Goal: Use online tool/utility: Utilize a website feature to perform a specific function

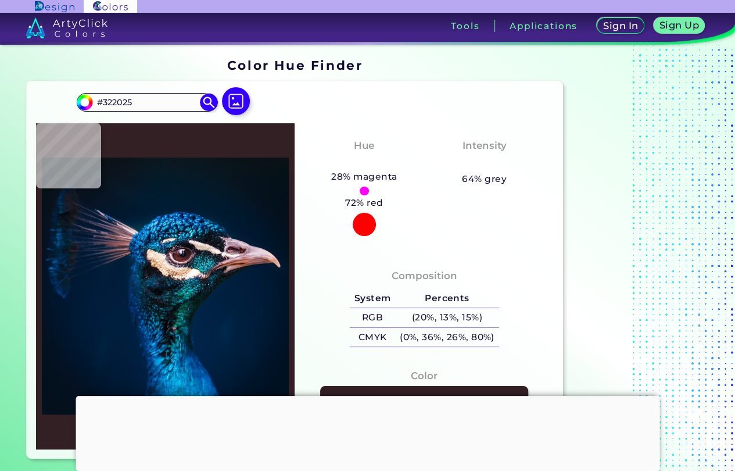
type input "#041e32"
type input "#041E32"
type input "#042139"
type input "#04233c"
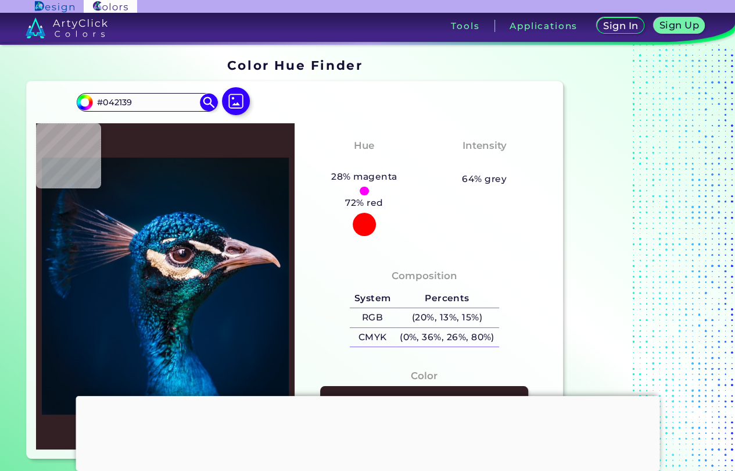
type input "#04233C"
type input "#04243e"
type input "#04243E"
type input "#7c5c5c"
type input "#7C5C5C"
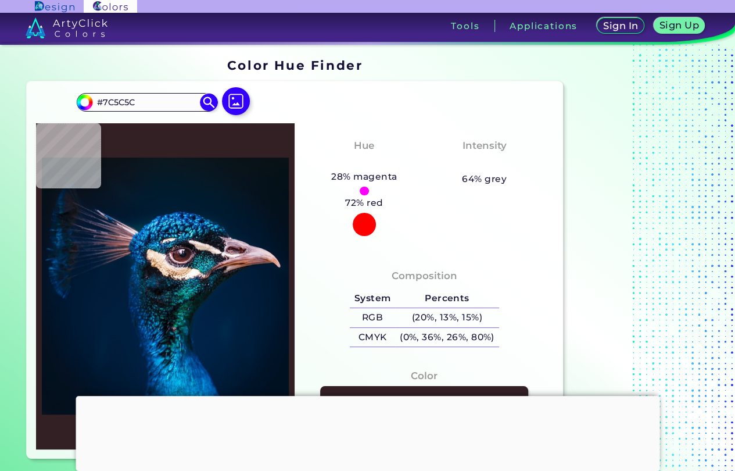
type input "#445e6d"
type input "#445E6D"
type input "#71e3e1"
type input "#71E3E1"
type input "#238990"
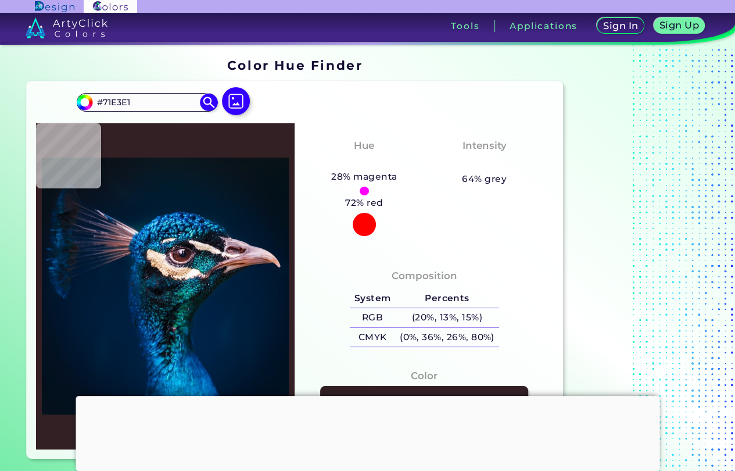
type input "#238990"
type input "#1f848b"
type input "#1F848B"
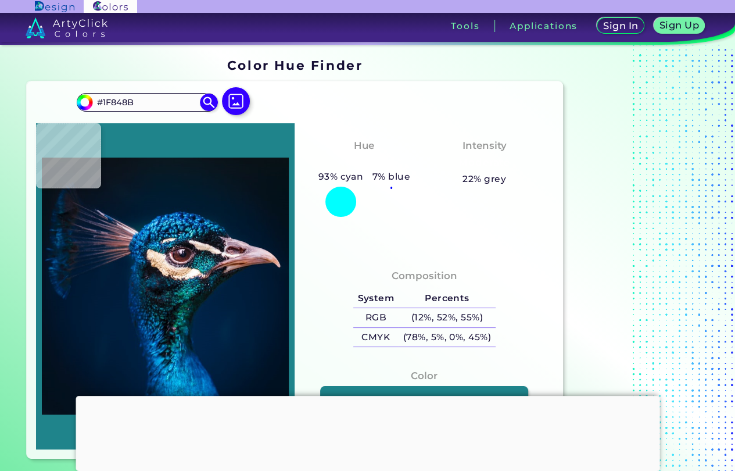
type input "#368e93"
type input "#368E93"
type input "#417d80"
type input "#417D80"
type input "#35b5c1"
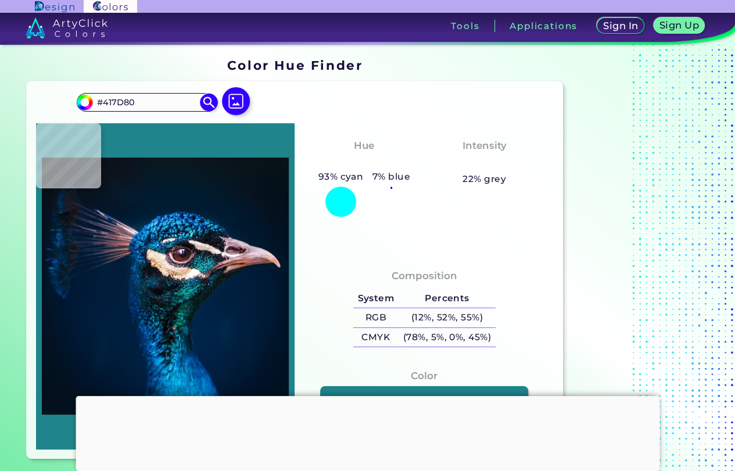
type input "#35B5C1"
type input "#1d9fa9"
type input "#1D9FA9"
type input "#1b7f86"
type input "#1B7F86"
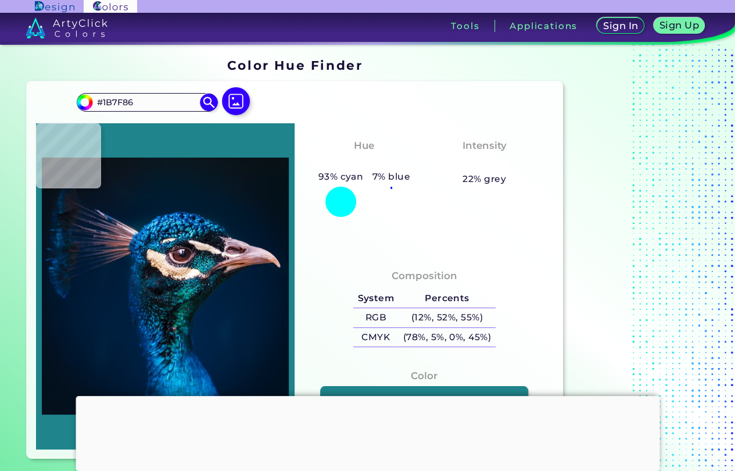
type input "#38969e"
type input "#38969E"
type input "#0a4c5d"
type input "#0A4C5D"
type input "#1d8fa5"
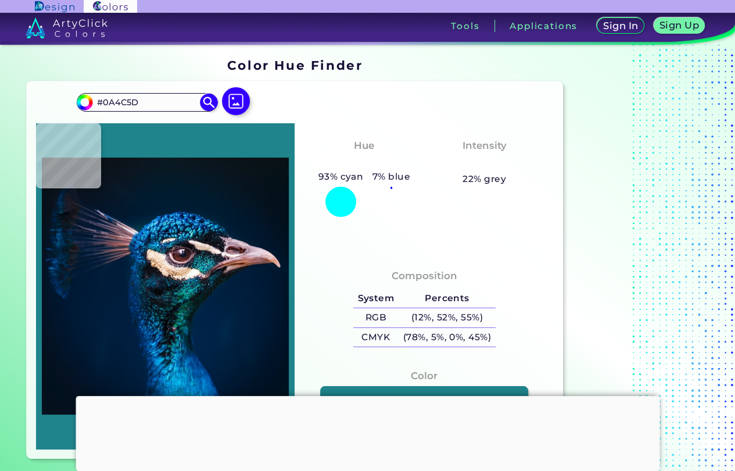
type input "#1D8FA5"
type input "#2caaa2"
type input "#2CAAA2"
type input "#25b6ae"
type input "#25B6AE"
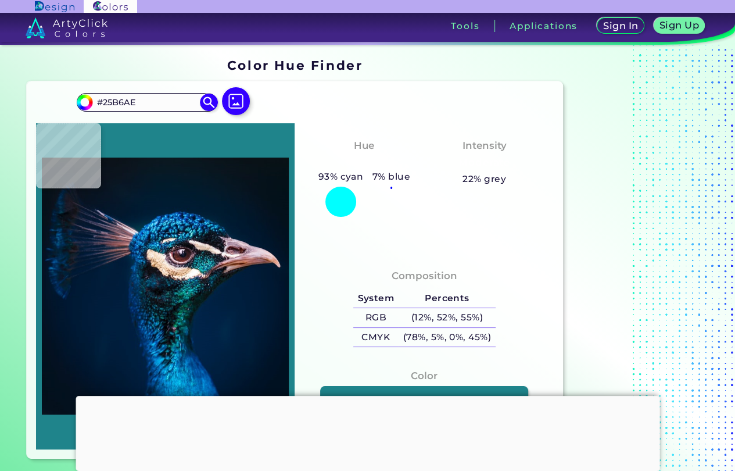
type input "#f7e2d0"
type input "#F7E2D0"
type input "#5f5065"
type input "#5F5065"
type input "#223b39"
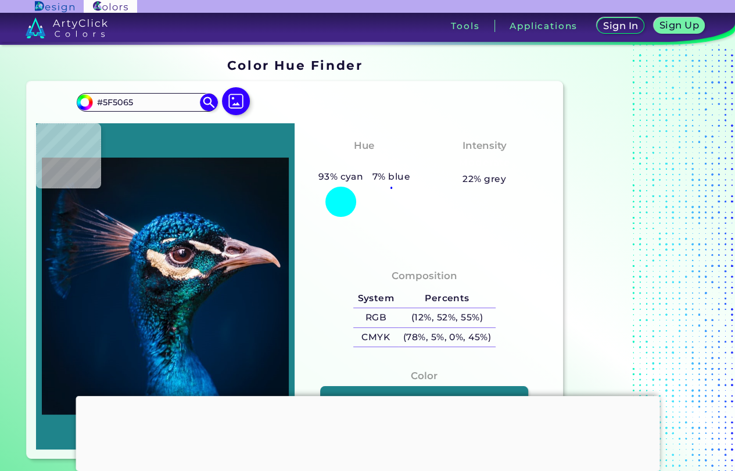
type input "#223B39"
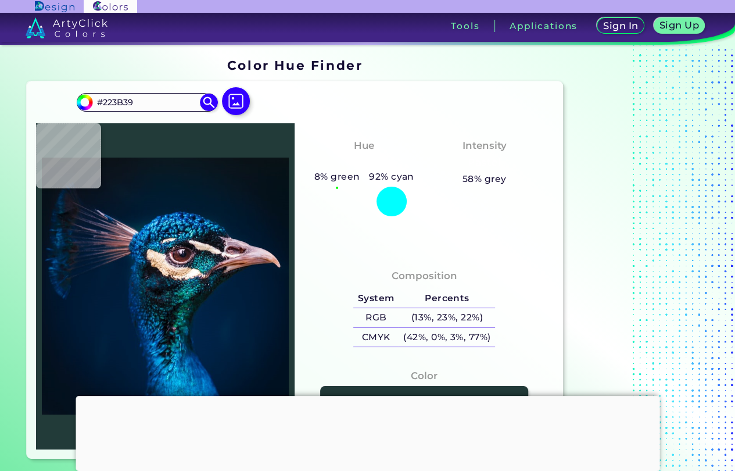
type input "#092632"
type input "#063238"
type input "#093437"
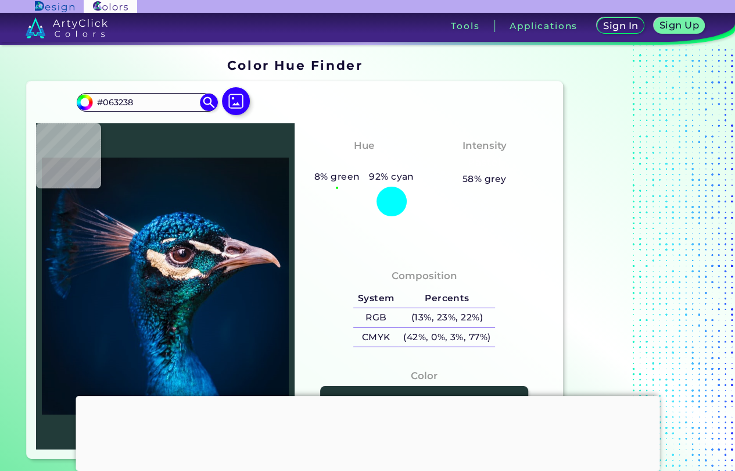
type input "#093437"
type input "#162d31"
type input "#162D31"
type input "#152d35"
type input "#152D35"
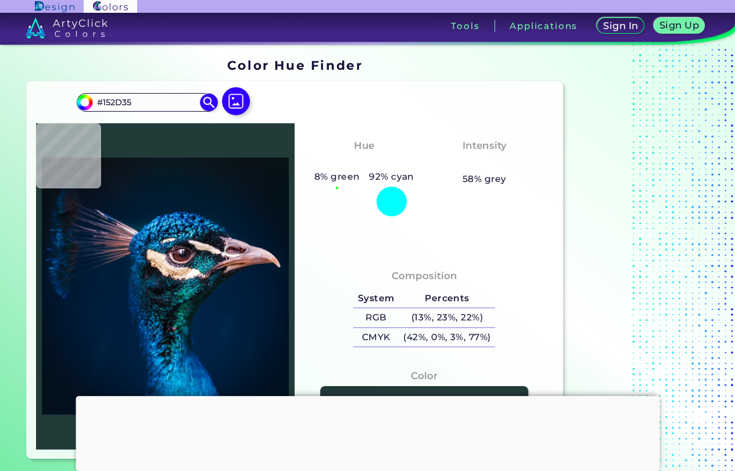
type input "#0e2223"
type input "#0E2223"
type input "#0e2426"
type input "#0E2426"
type input "#0b2325"
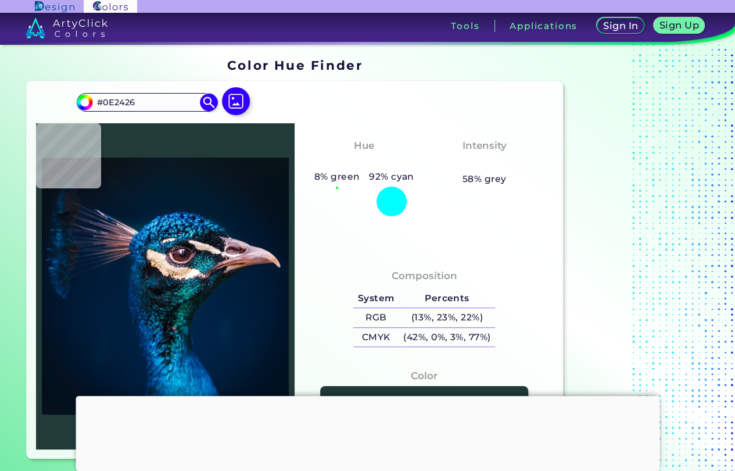
type input "#0B2325"
type input "#102424"
type input "#101d1f"
type input "#101D1F"
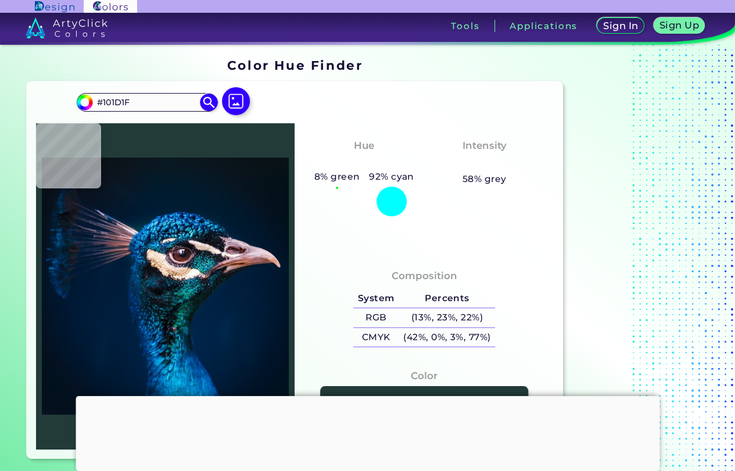
type input "#0b3338"
type input "#0B3338"
type input "#196457"
type input "#0c4e45"
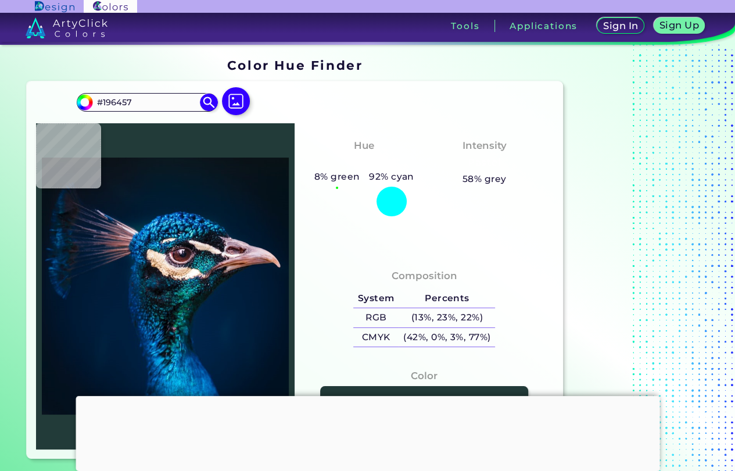
type input "#0C4E45"
type input "#06141b"
type input "#06141B"
type input "#1c4c56"
type input "#1C4C56"
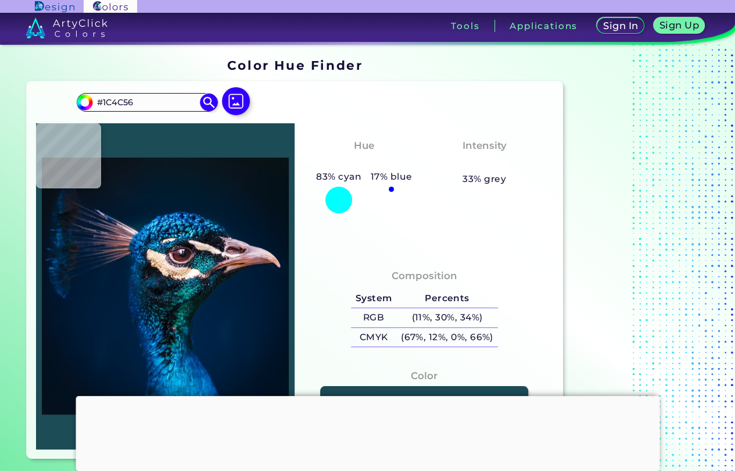
type input "#072321"
type input "#0b5472"
type input "#0B5472"
type input "#0f2737"
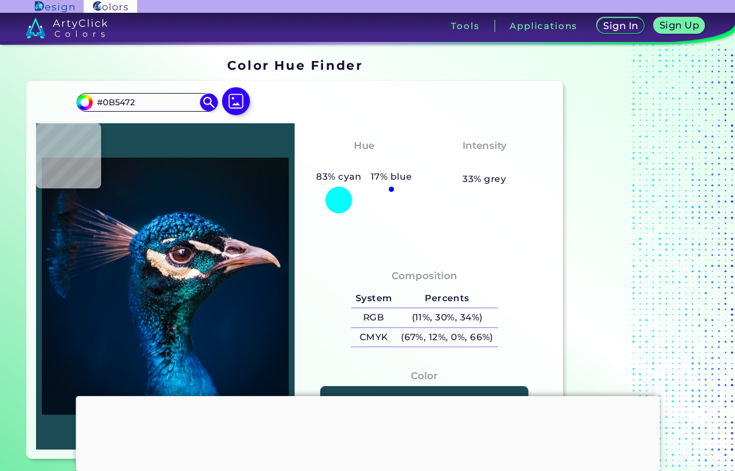
type input "#0F2737"
type input "#1c598a"
type input "#1C598A"
type input "#092f54"
type input "#092F54"
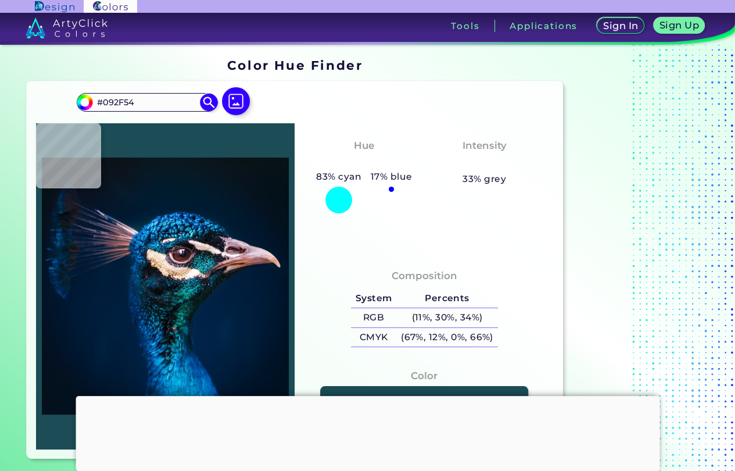
type input "#0b3863"
type input "#0B3863"
type input "#062a53"
type input "#062A53"
type input "#0b2a49"
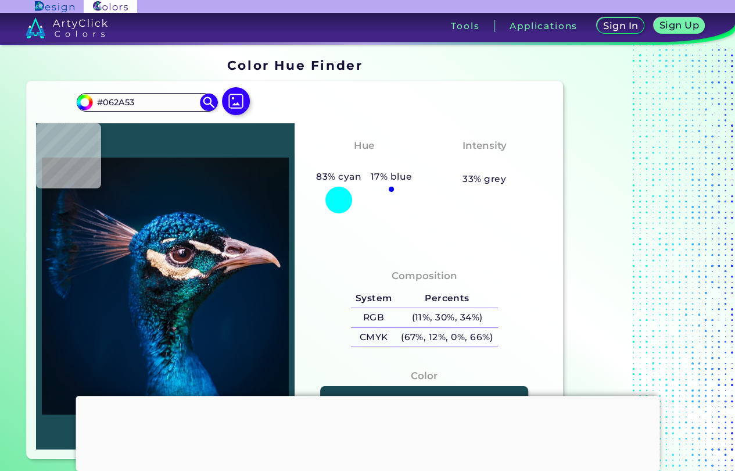
type input "#0B2A49"
type input "#062d52"
type input "#062D52"
type input "#0c2c4c"
type input "#0C2C4C"
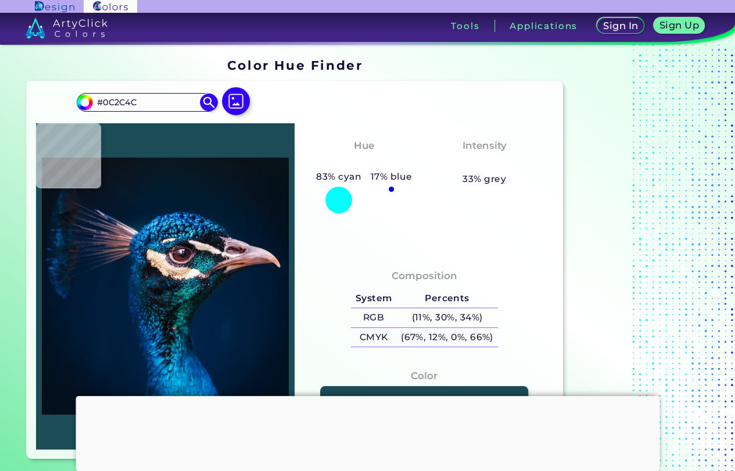
type input "#04294e"
type input "#04294E"
type input "#062440"
type input "#08223d"
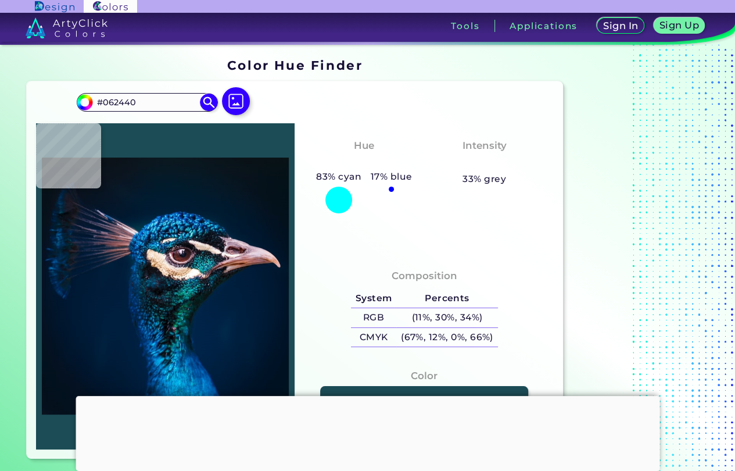
type input "#08223D"
type input "#04243d"
type input "#04243D"
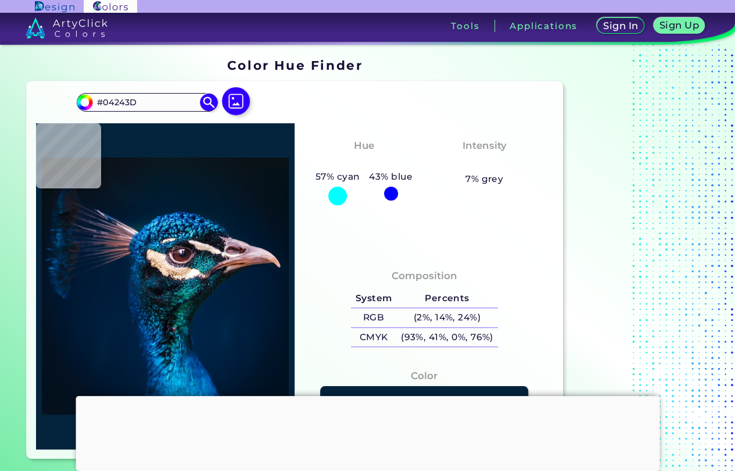
type input "#06243e"
type input "#06243E"
type input "#05233e"
type input "#05233E"
type input "#04233e"
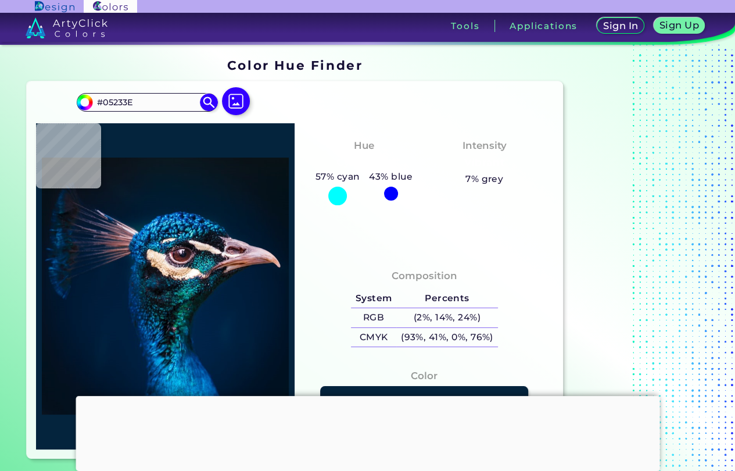
type input "#04233E"
type input "#06243e"
type input "#06243E"
type input "#04233c"
type input "#04233C"
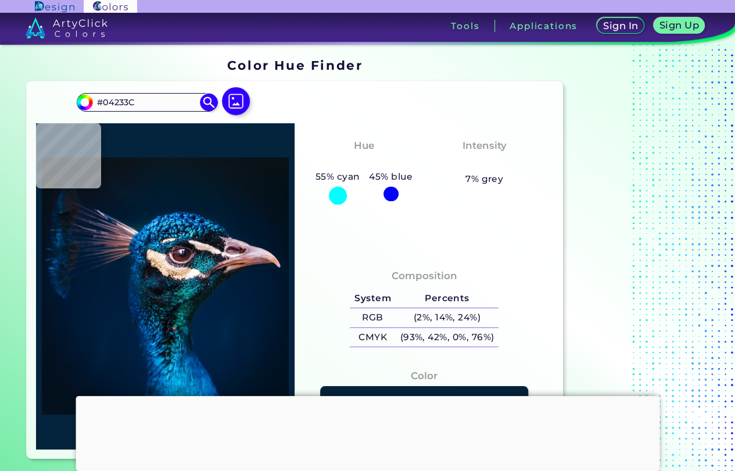
type input "#06223b"
type input "#06223B"
type input "#04233c"
type input "#04233C"
type input "#04243e"
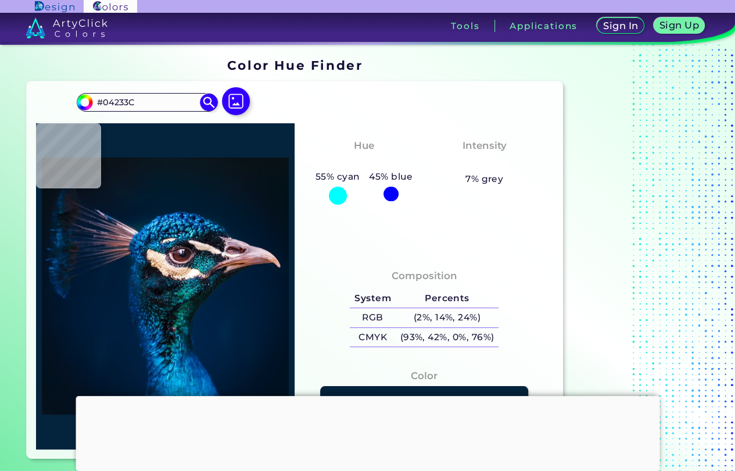
type input "#04243E"
type input "#05365f"
type input "#05365F"
type input "#093c60"
type input "#093C60"
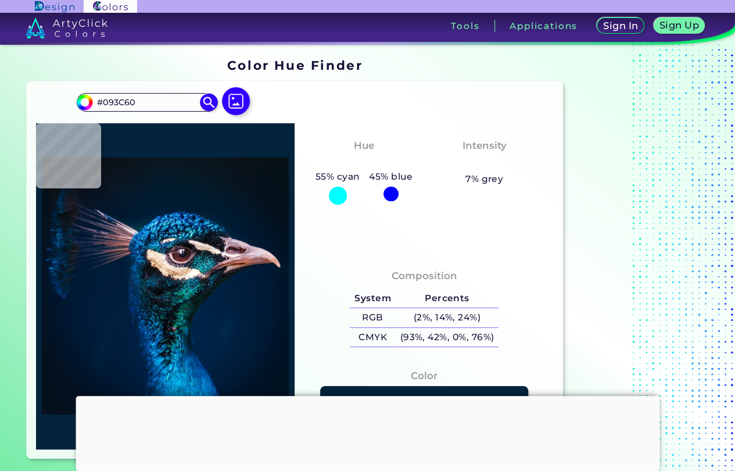
type input "#10445b"
type input "#10445B"
type input "#042735"
type input "#242531"
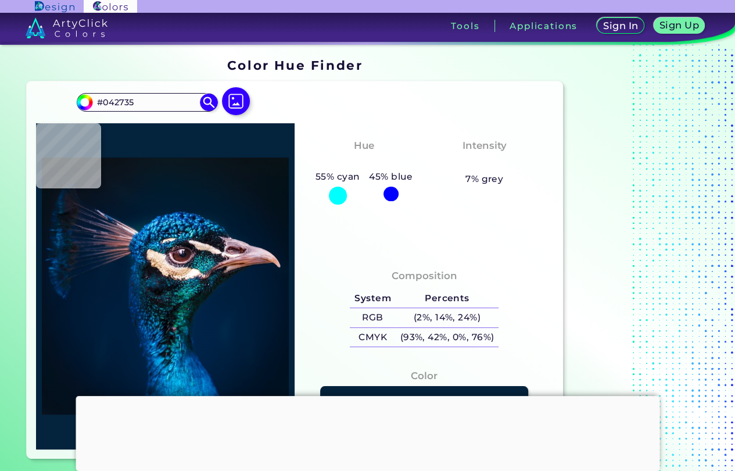
type input "#242531"
type input "#141316"
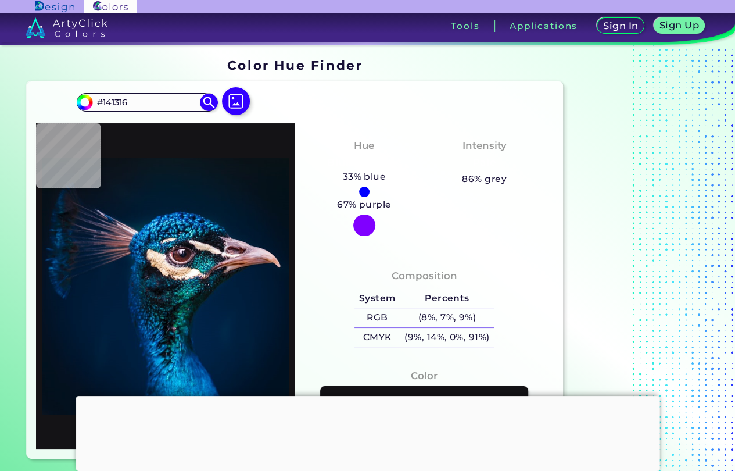
type input "#141619"
type input "#402f20"
type input "#402F20"
type input "#d4ad87"
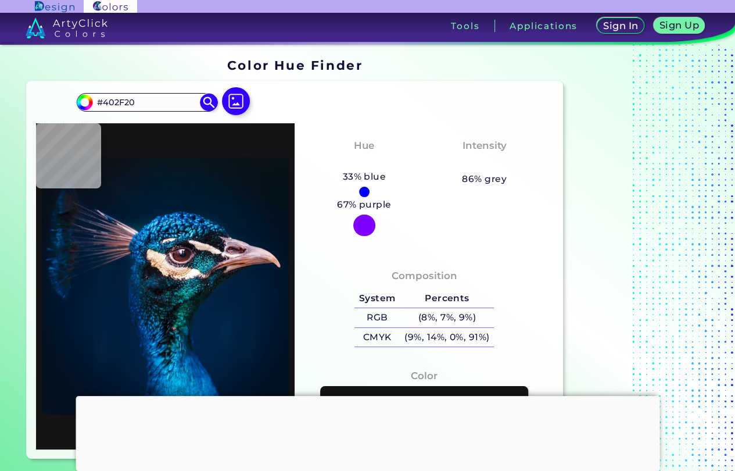
type input "#D4AD87"
type input "#e2b99c"
type input "#E2B99C"
type input "#ebd9c5"
type input "#EBD9C5"
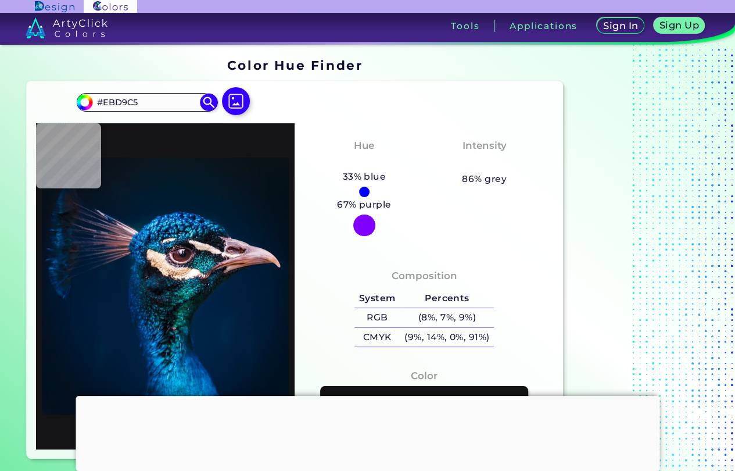
type input "#f1e6e4"
type input "#F1E6E4"
type input "#7e6977"
type input "#7E6977"
type input "#cfb2ba"
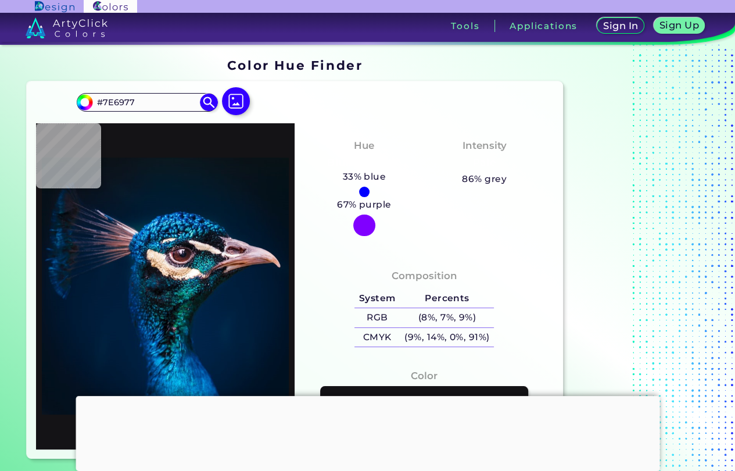
type input "#CFB2BA"
type input "#674e4f"
type input "#674E4F"
type input "#45272b"
type input "#45272B"
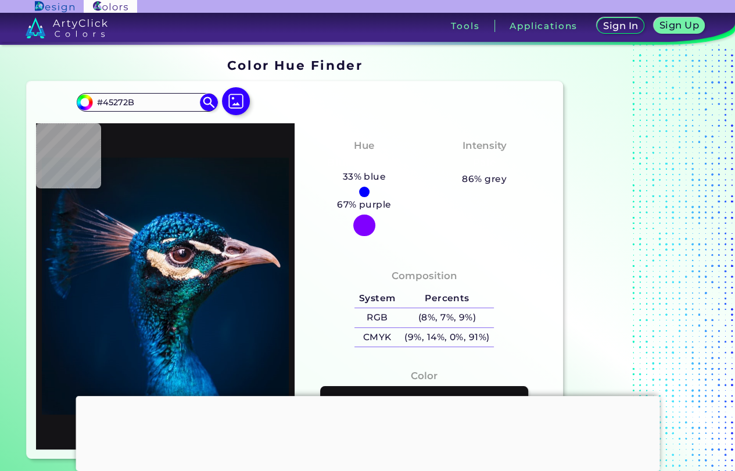
type input "#565264"
type input "#412d35"
type input "#412D35"
type input "#dac0b6"
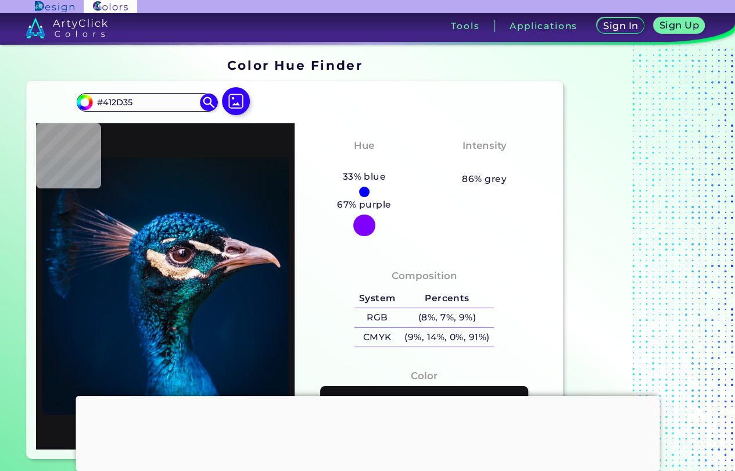
type input "#DAC0B6"
type input "#ebdcd4"
type input "#EBDCD4"
type input "#a5999b"
type input "#A5999B"
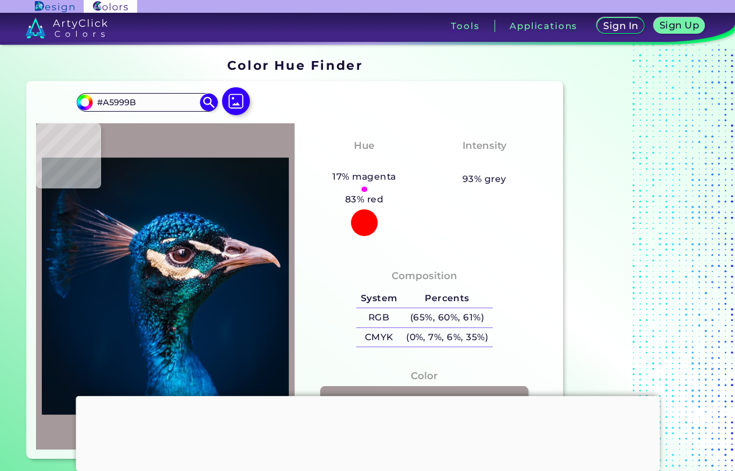
type input "#12161d"
type input "#12161D"
type input "#050c0f"
type input "#050C0F"
type input "#0e1315"
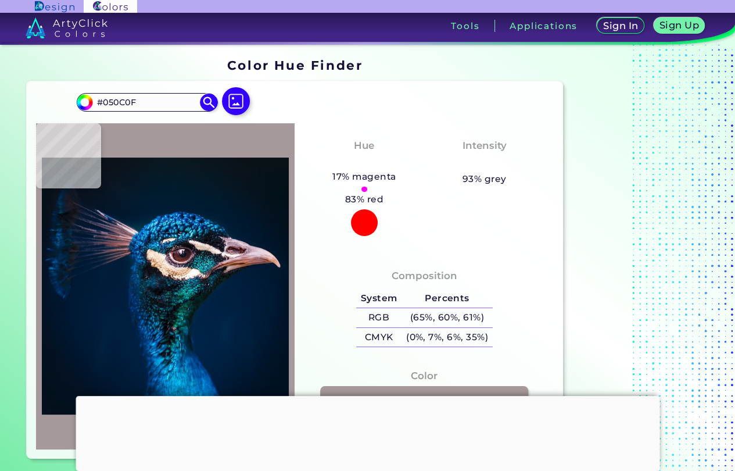
type input "#0E1315"
type input "#1a1e26"
type input "#1A1E26"
type input "#0e161e"
type input "#0E161E"
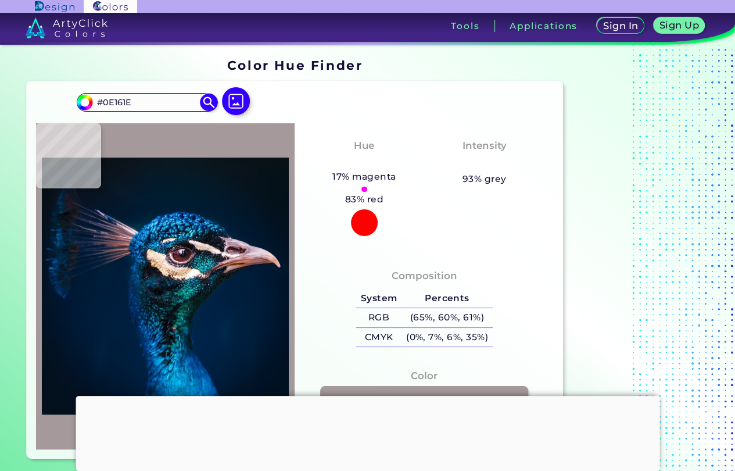
type input "#141922"
type input "#35444f"
type input "#35444F"
type input "#1f2a34"
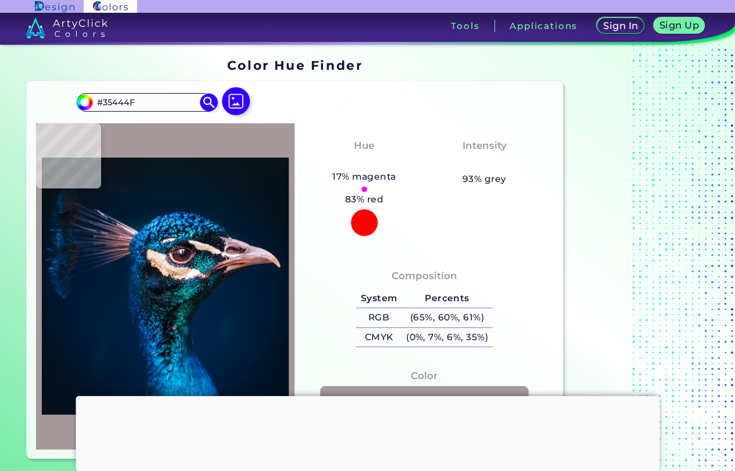
type input "#1F2A34"
type input "#23262e"
type input "#23262E"
type input "#1a212c"
type input "#1A212C"
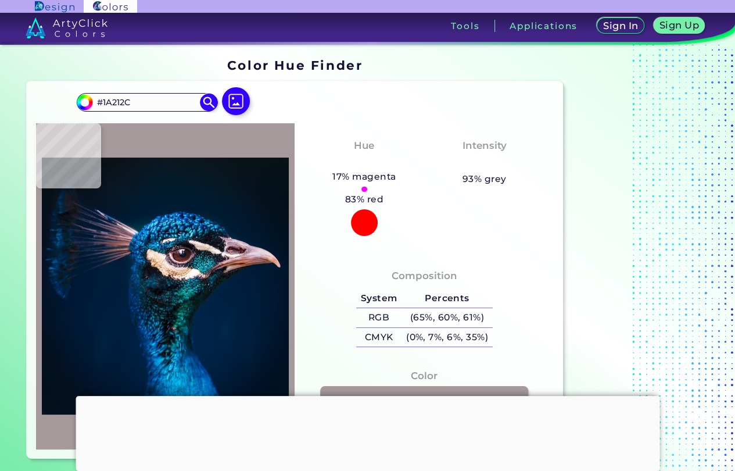
type input "#0b1d2e"
type input "#0B1D2E"
type input "#0a233a"
type input "#0A233A"
type input "#0f2e49"
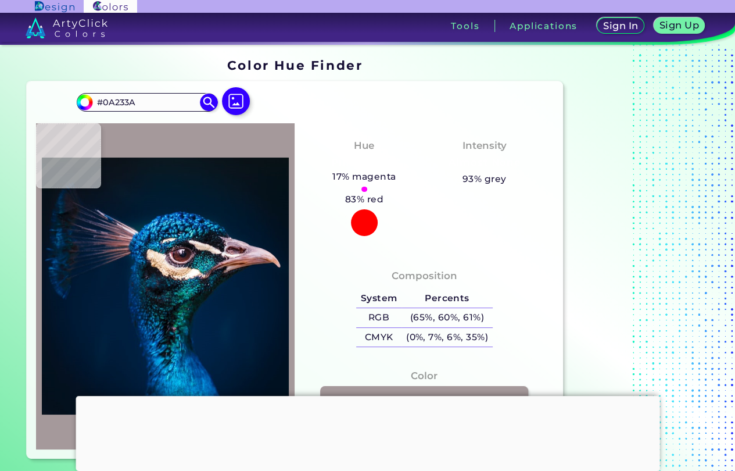
type input "#0F2E49"
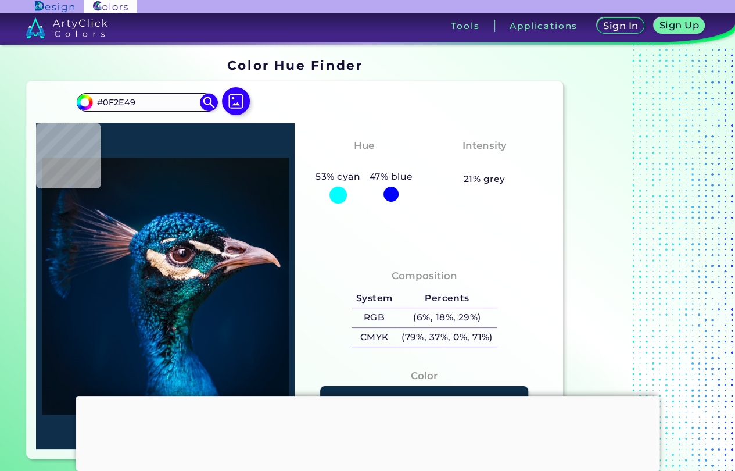
type input "#04223c"
type input "#04223C"
type input "#10293b"
type input "#10293B"
type input "#17283b"
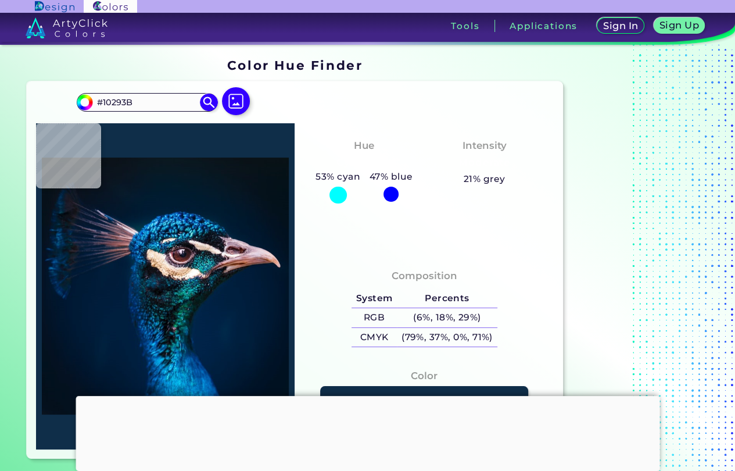
type input "#17283B"
type input "#151f29"
type input "#151F29"
type input "#554f61"
type input "#554F61"
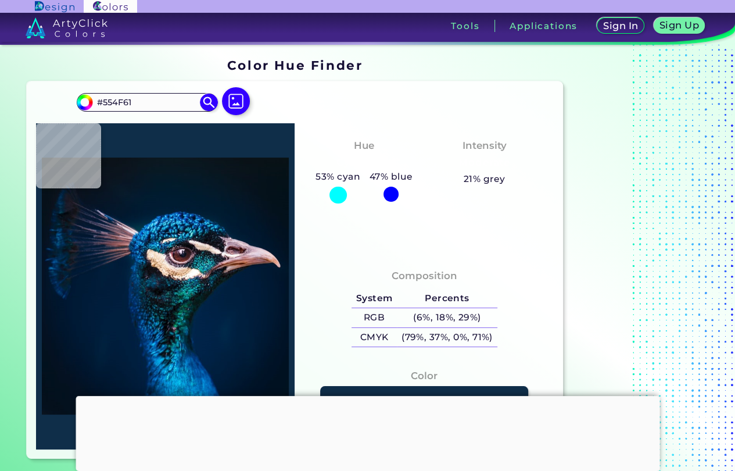
type input "#7f7287"
type input "#7F7287"
type input "#25242f"
type input "#25242F"
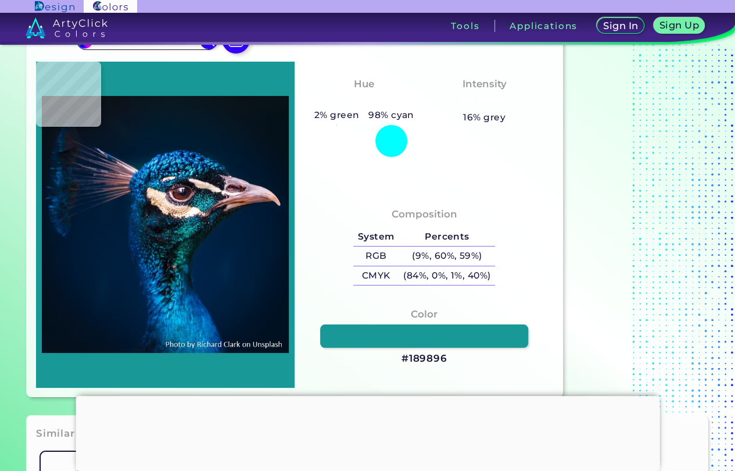
scroll to position [61, 0]
